Goal: Obtain resource: Download file/media

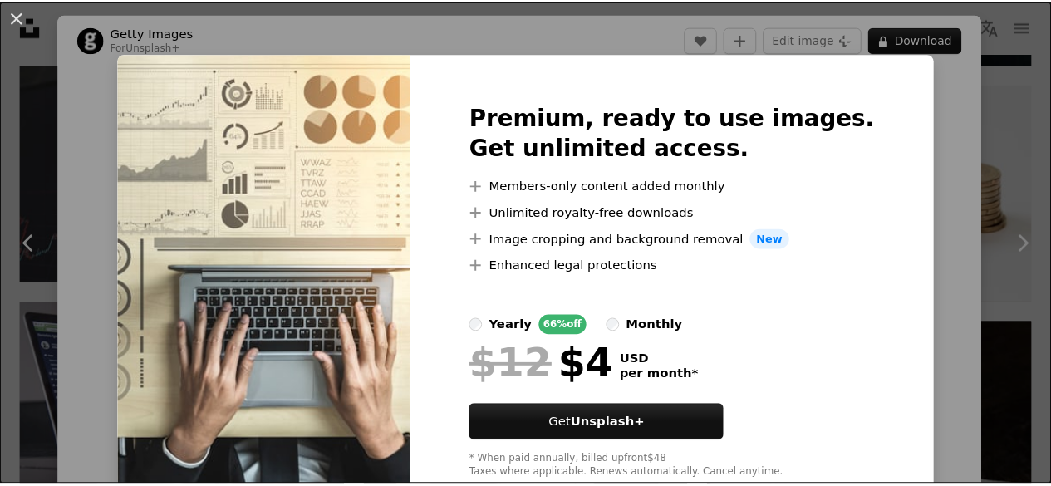
scroll to position [47, 0]
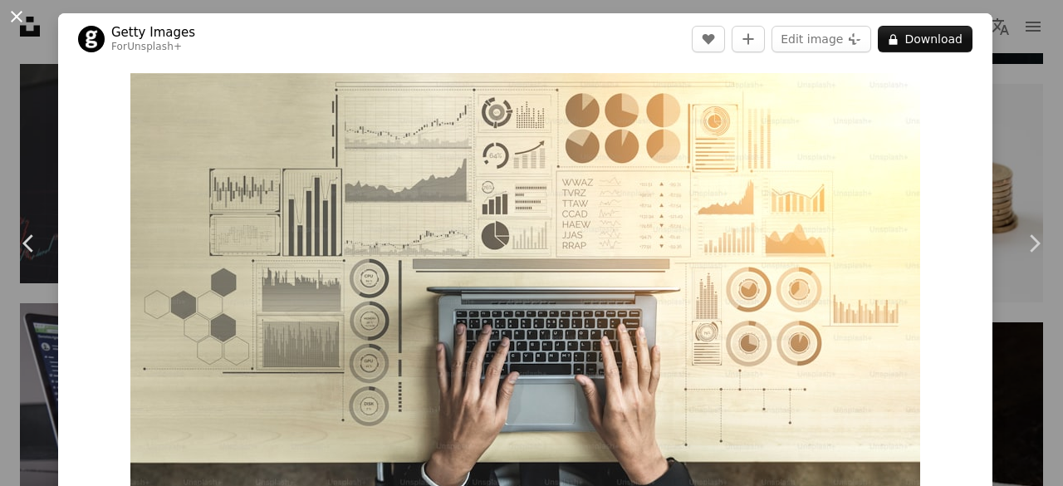
click at [12, 15] on button "An X shape" at bounding box center [17, 17] width 20 height 20
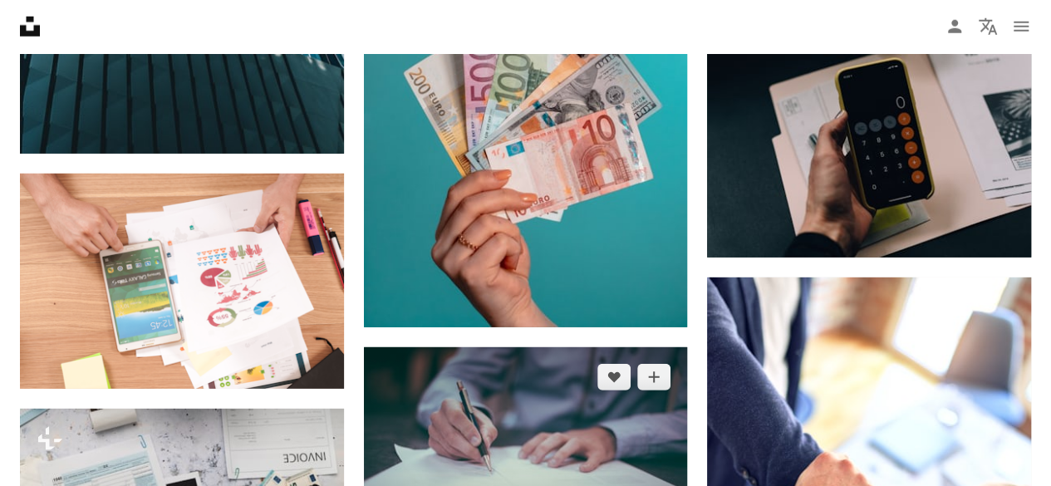
scroll to position [5730, 0]
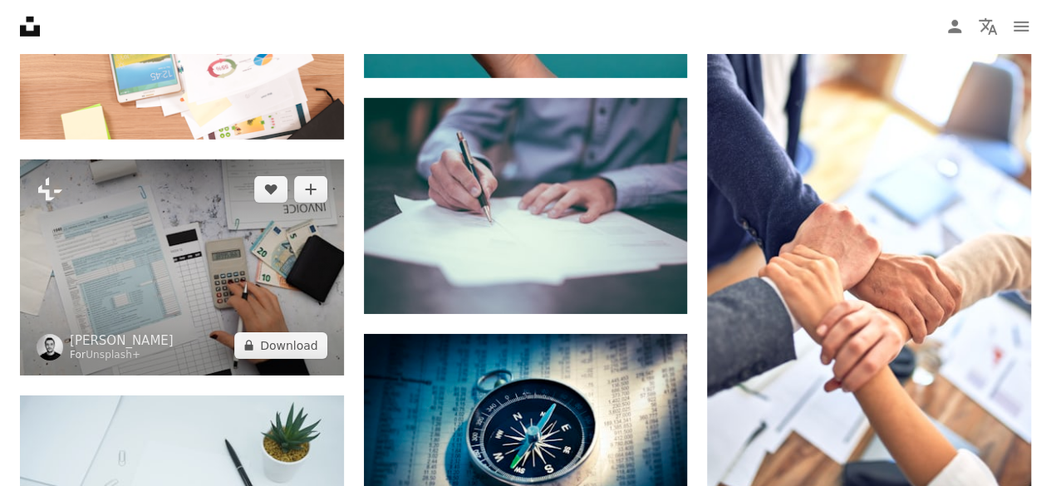
click at [193, 233] on img at bounding box center [182, 267] width 324 height 216
